Goal: Information Seeking & Learning: Learn about a topic

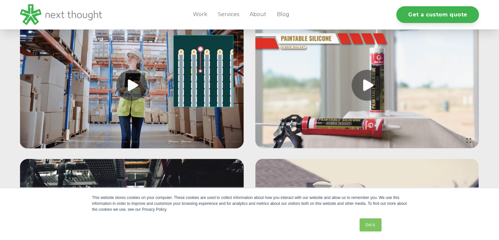
scroll to position [656, 0]
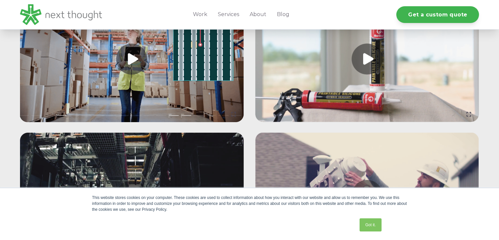
click at [199, 185] on link at bounding box center [132, 196] width 224 height 126
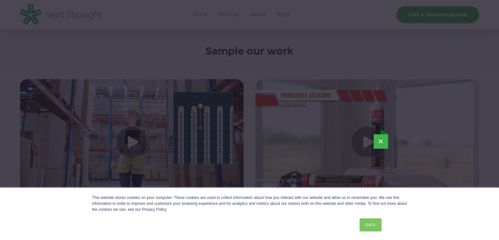
scroll to position [591, 0]
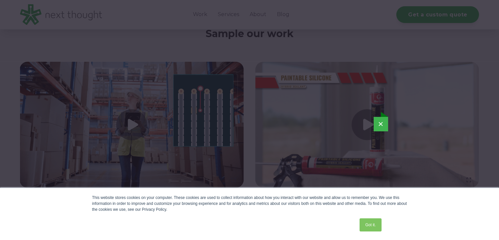
click at [374, 222] on link "Got it." at bounding box center [371, 224] width 22 height 13
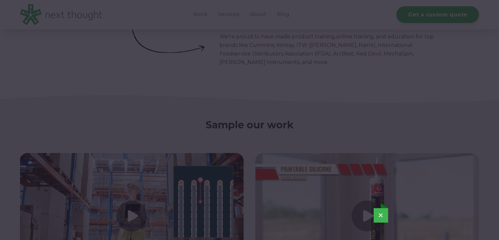
scroll to position [558, 0]
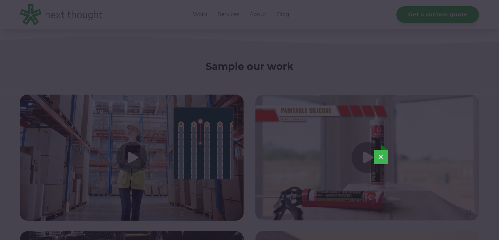
click at [379, 155] on button "×" at bounding box center [381, 157] width 14 height 14
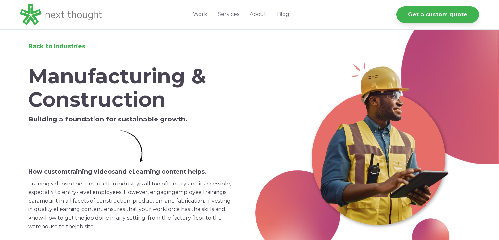
scroll to position [0, 0]
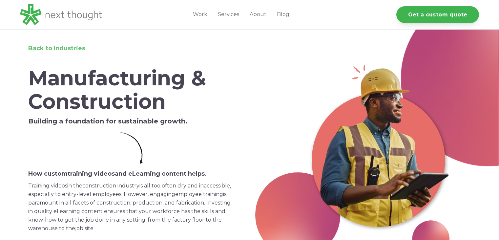
click at [49, 50] on span "Back to Industries" at bounding box center [56, 48] width 57 height 7
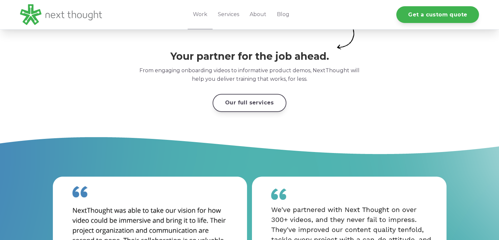
scroll to position [1726, 0]
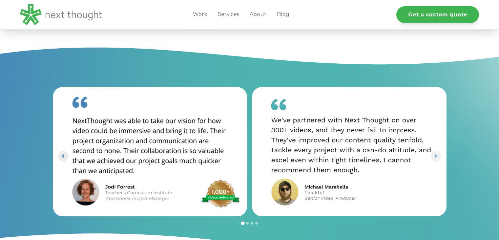
click at [63, 153] on icon "Go to last slide" at bounding box center [63, 156] width 6 height 6
